Goal: Information Seeking & Learning: Find specific fact

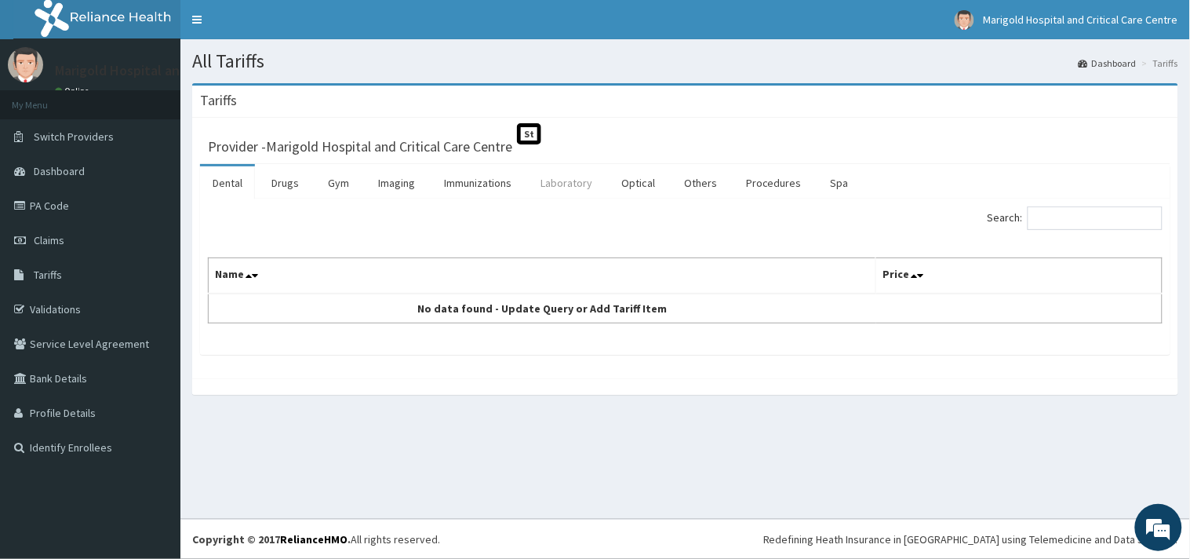
click at [563, 189] on link "Laboratory" at bounding box center [566, 182] width 77 height 33
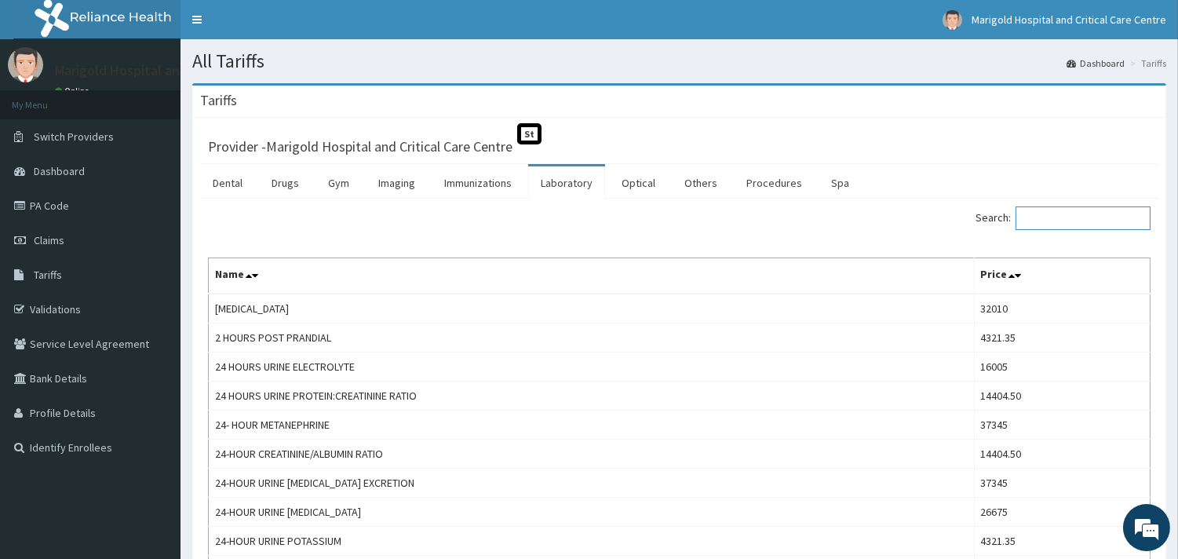
click at [1064, 220] on input "Search:" at bounding box center [1082, 218] width 135 height 24
paste input "[MEDICAL_DATA]"
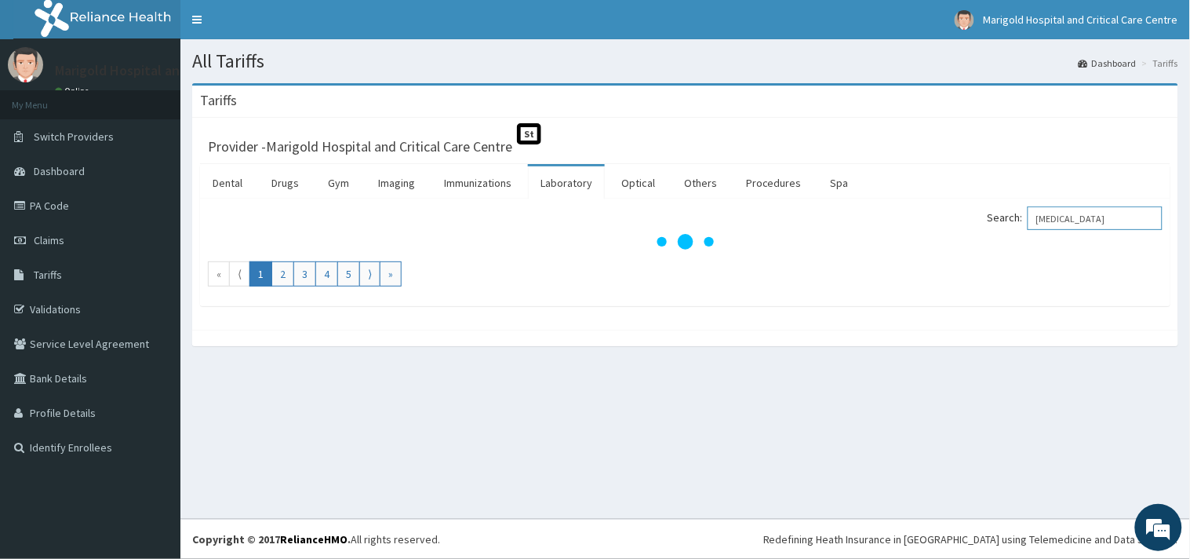
drag, startPoint x: 1048, startPoint y: 223, endPoint x: 966, endPoint y: 233, distance: 83.0
click at [966, 233] on div "Search: [MEDICAL_DATA]" at bounding box center [930, 219] width 466 height 27
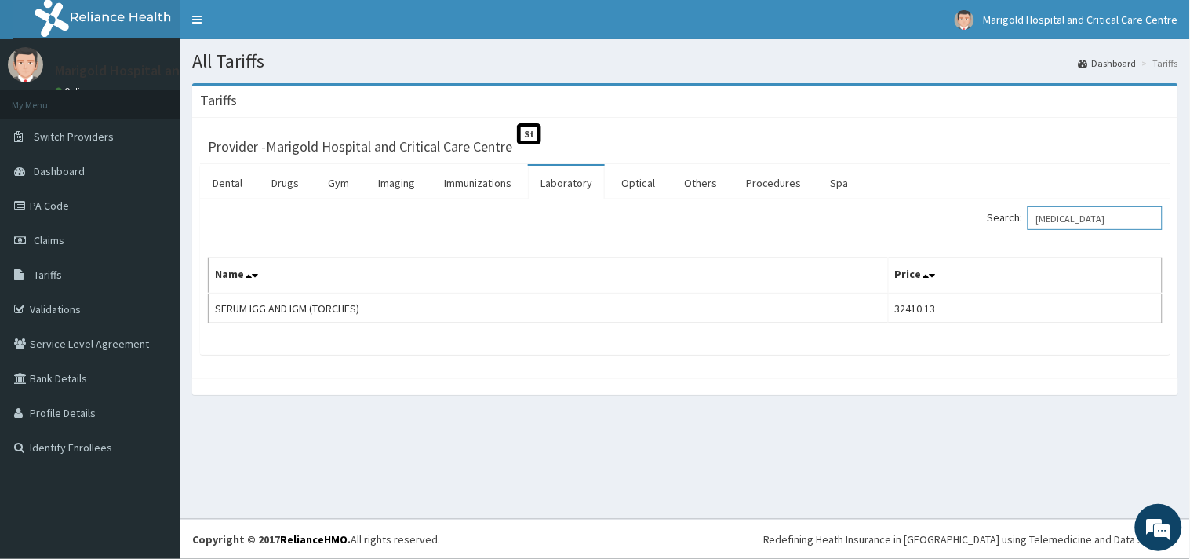
type input "[MEDICAL_DATA]"
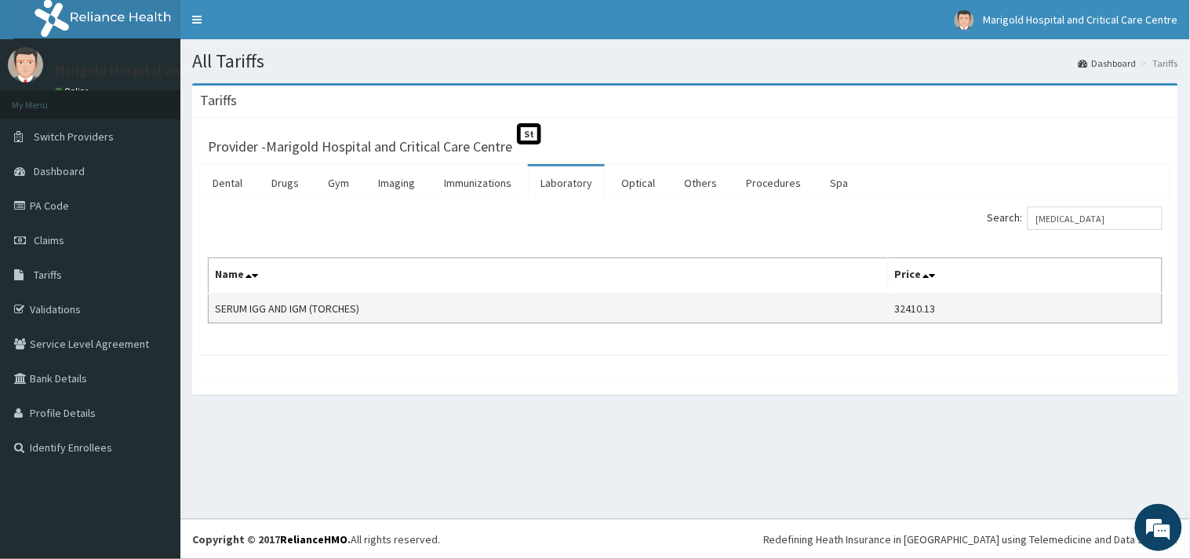
click at [218, 308] on td "SERUM IGG AND IGM (TORCHES)" at bounding box center [549, 308] width 680 height 30
drag, startPoint x: 213, startPoint y: 308, endPoint x: 291, endPoint y: 306, distance: 78.5
click at [291, 306] on td "SERUM IGG AND IGM (TORCHES)" at bounding box center [549, 308] width 680 height 30
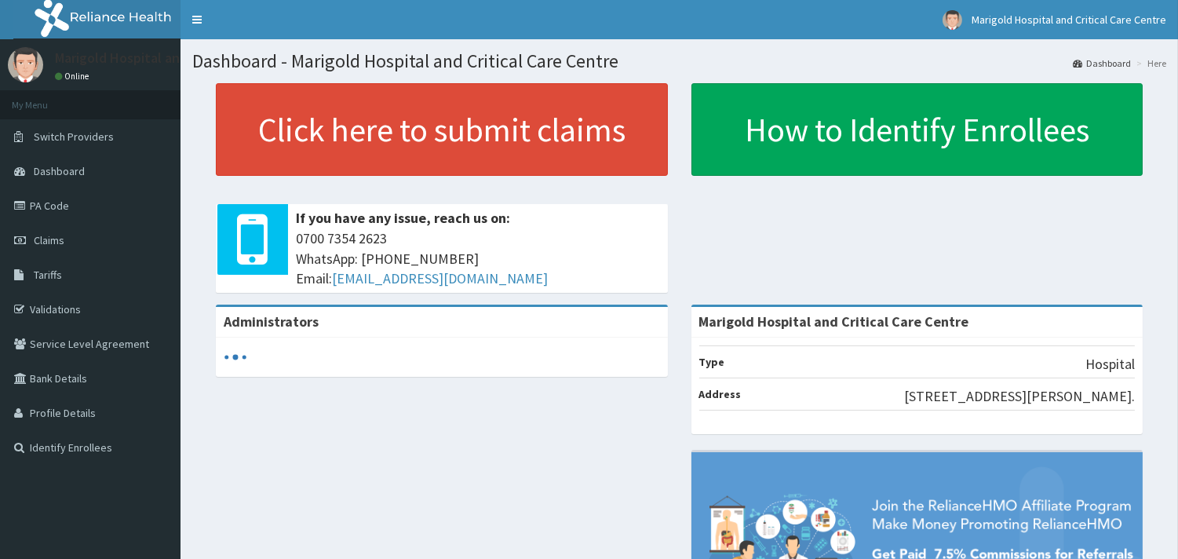
click at [96, 208] on link "PA Code" at bounding box center [90, 205] width 180 height 35
